Goal: Task Accomplishment & Management: Manage account settings

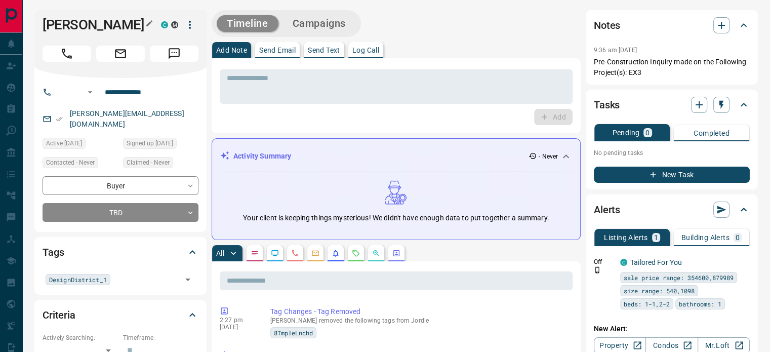
click at [149, 26] on icon "button" at bounding box center [149, 23] width 8 height 8
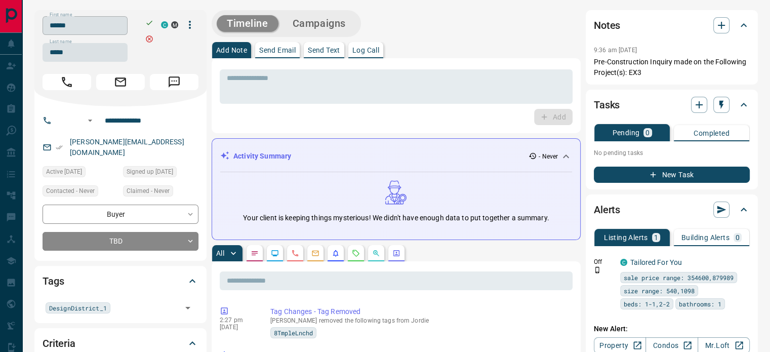
click at [117, 26] on input "******" at bounding box center [85, 25] width 85 height 19
click at [89, 56] on input "*****" at bounding box center [85, 52] width 85 height 19
click at [127, 119] on input "**********" at bounding box center [140, 120] width 79 height 16
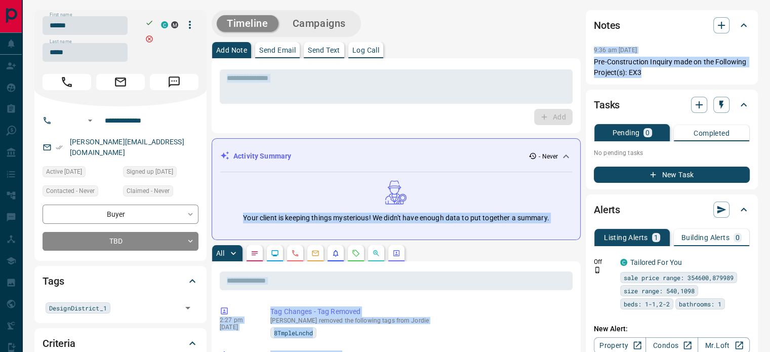
copy div "​ Lor Ipsumdol Sitamet - Conse Adip elitse do eiusmod tempor incididunt! Ut lab…"
drag, startPoint x: 640, startPoint y: 70, endPoint x: 583, endPoint y: 48, distance: 61.9
click at [623, 62] on p "Pre-Construction Inquiry made on the Following Project(s): EX3" at bounding box center [672, 67] width 156 height 21
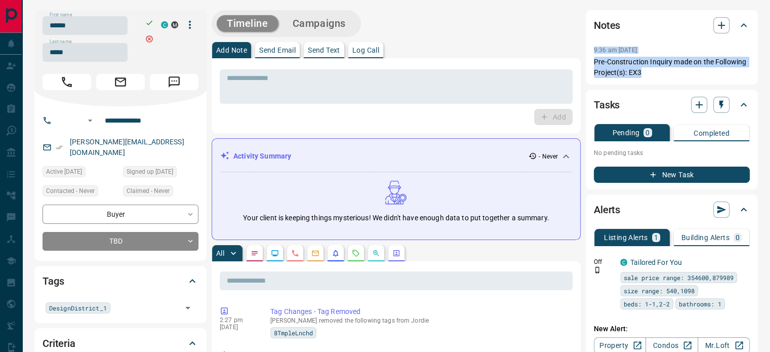
copy div "9:36 am [DATE] Pin Pre-Construction Inquiry made on the Following Project(s): E…"
drag, startPoint x: 646, startPoint y: 68, endPoint x: 590, endPoint y: 47, distance: 59.6
click at [590, 47] on div "Notes 9:36 am [DATE] Pre-Construction Inquiry made on the Following Project(s):…" at bounding box center [672, 47] width 172 height 74
click at [295, 252] on icon "Calls" at bounding box center [295, 253] width 8 height 8
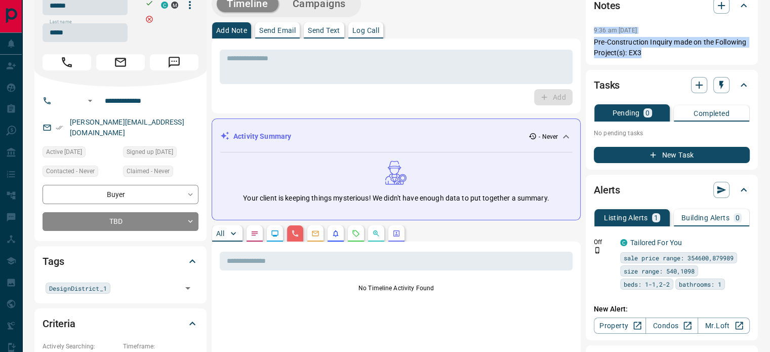
scroll to position [202, 0]
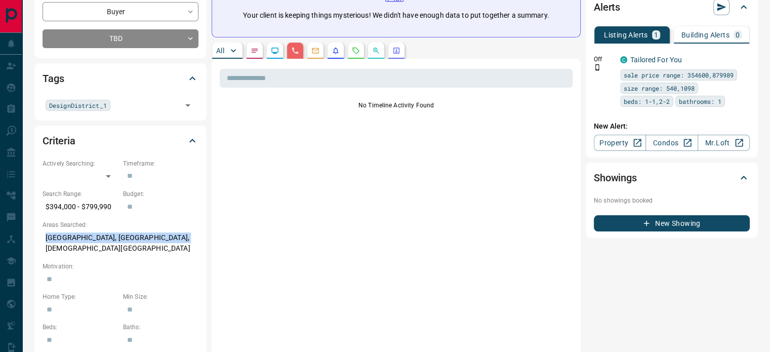
copy p "[GEOGRAPHIC_DATA], [GEOGRAPHIC_DATA], [DEMOGRAPHIC_DATA][GEOGRAPHIC_DATA]"
drag, startPoint x: 182, startPoint y: 224, endPoint x: 332, endPoint y: 225, distance: 149.3
click at [43, 229] on p "[GEOGRAPHIC_DATA], [GEOGRAPHIC_DATA], [DEMOGRAPHIC_DATA][GEOGRAPHIC_DATA]" at bounding box center [121, 242] width 156 height 27
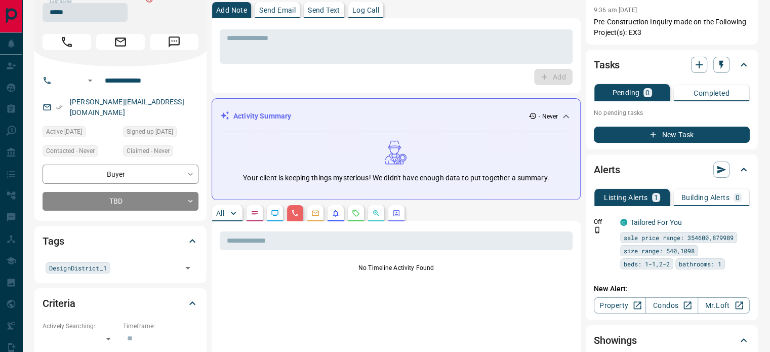
scroll to position [0, 0]
